Goal: Find specific page/section

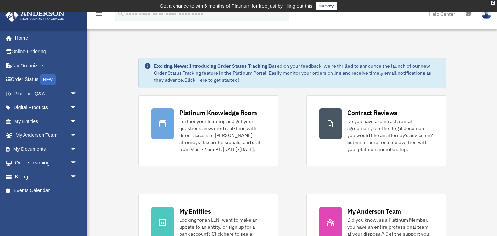
scroll to position [6, 0]
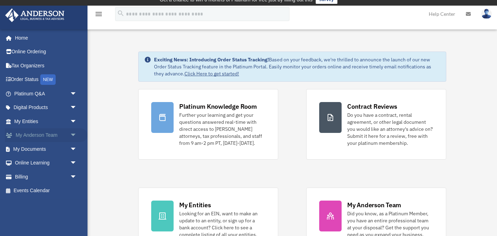
click at [33, 135] on link "My Anderson Team arrow_drop_down" at bounding box center [46, 135] width 83 height 14
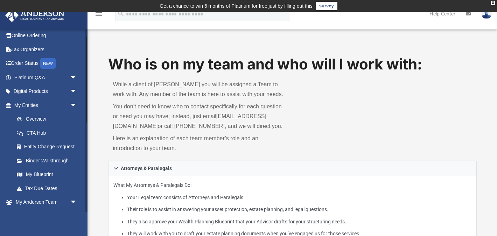
scroll to position [14, 0]
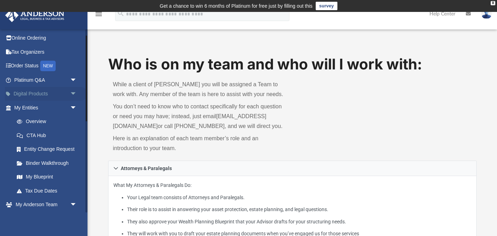
click at [25, 93] on link "Digital Products arrow_drop_down" at bounding box center [46, 94] width 83 height 14
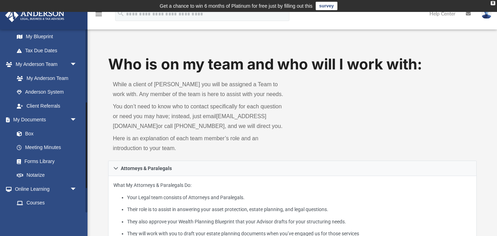
scroll to position [158, 0]
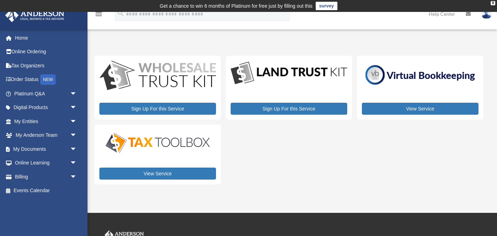
drag, startPoint x: 0, startPoint y: 0, endPoint x: 326, endPoint y: 41, distance: 328.9
click at [326, 37] on div "My Services dhimantneha@gmail.com Sign Out dhimantneha@gmail.com Home Online Or…" at bounding box center [248, 112] width 497 height 161
click at [326, 41] on div "My Services date_range Published on Last updated August 8, 2024 July 2, 2020 by…" at bounding box center [293, 116] width 410 height 152
